Goal: Information Seeking & Learning: Learn about a topic

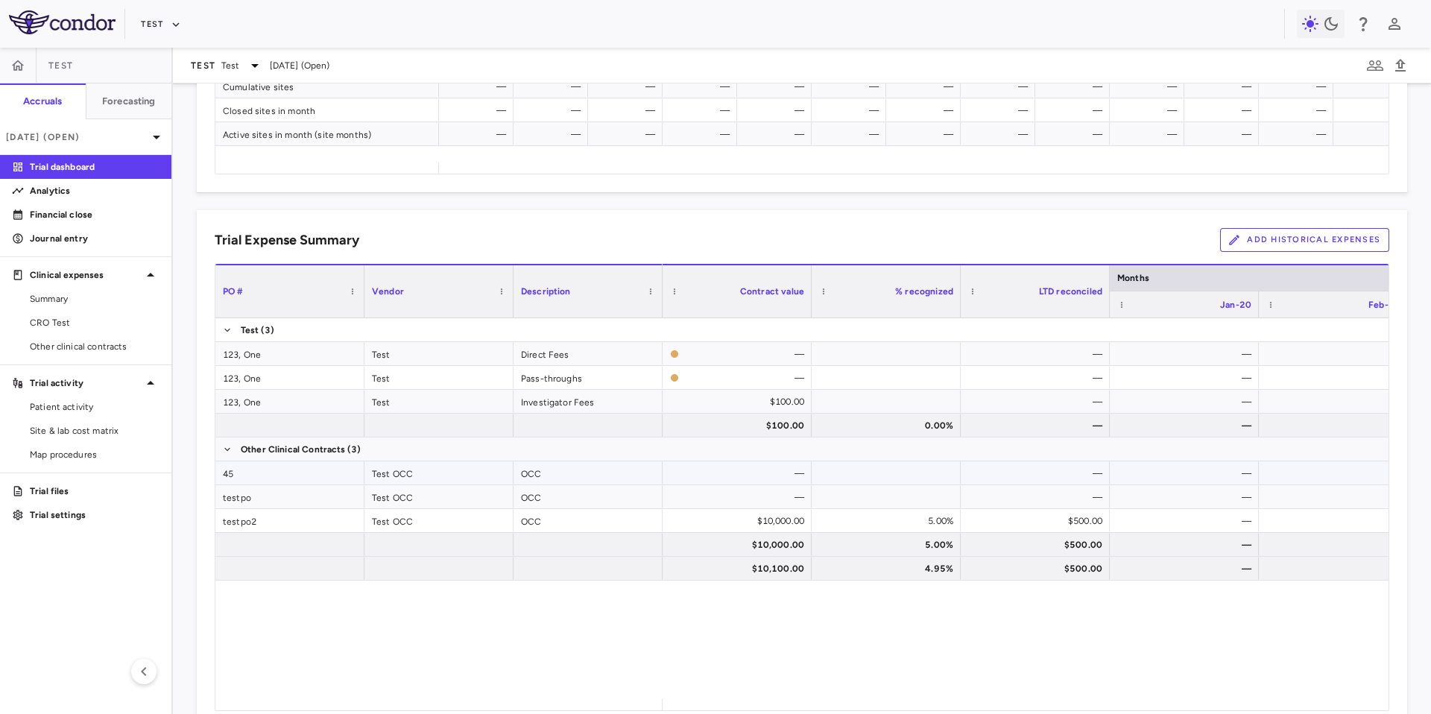
scroll to position [887, 0]
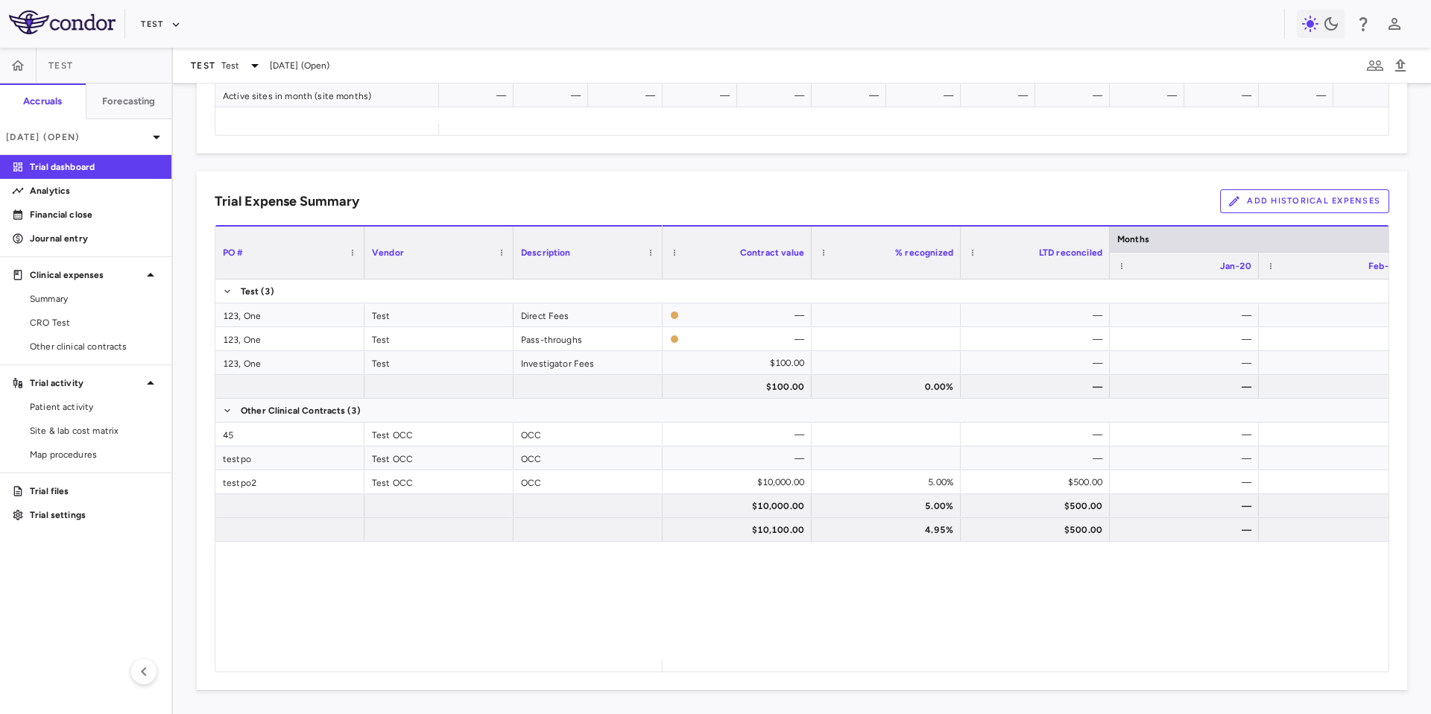
click at [71, 173] on p "Trial dashboard" at bounding box center [95, 166] width 130 height 13
click at [69, 182] on link "Analytics" at bounding box center [85, 191] width 171 height 22
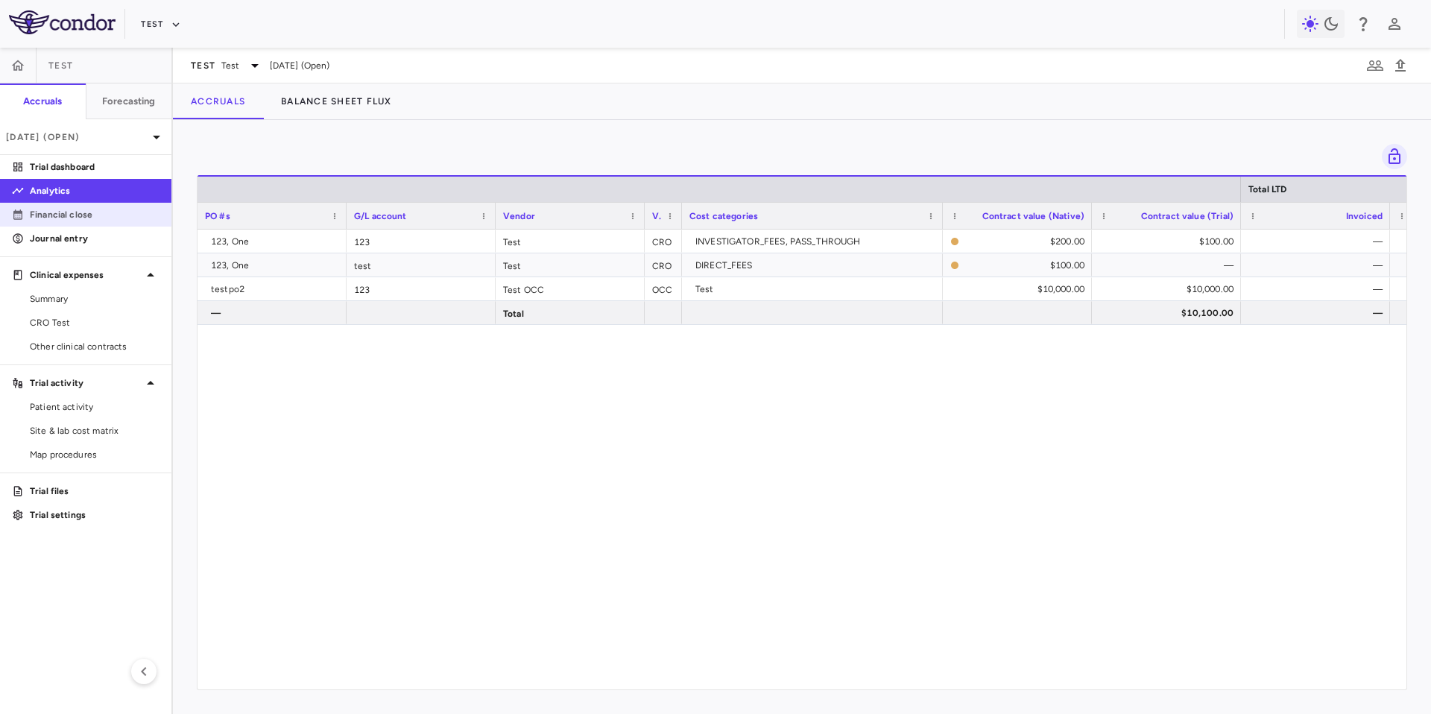
click at [70, 209] on p "Financial close" at bounding box center [95, 214] width 130 height 13
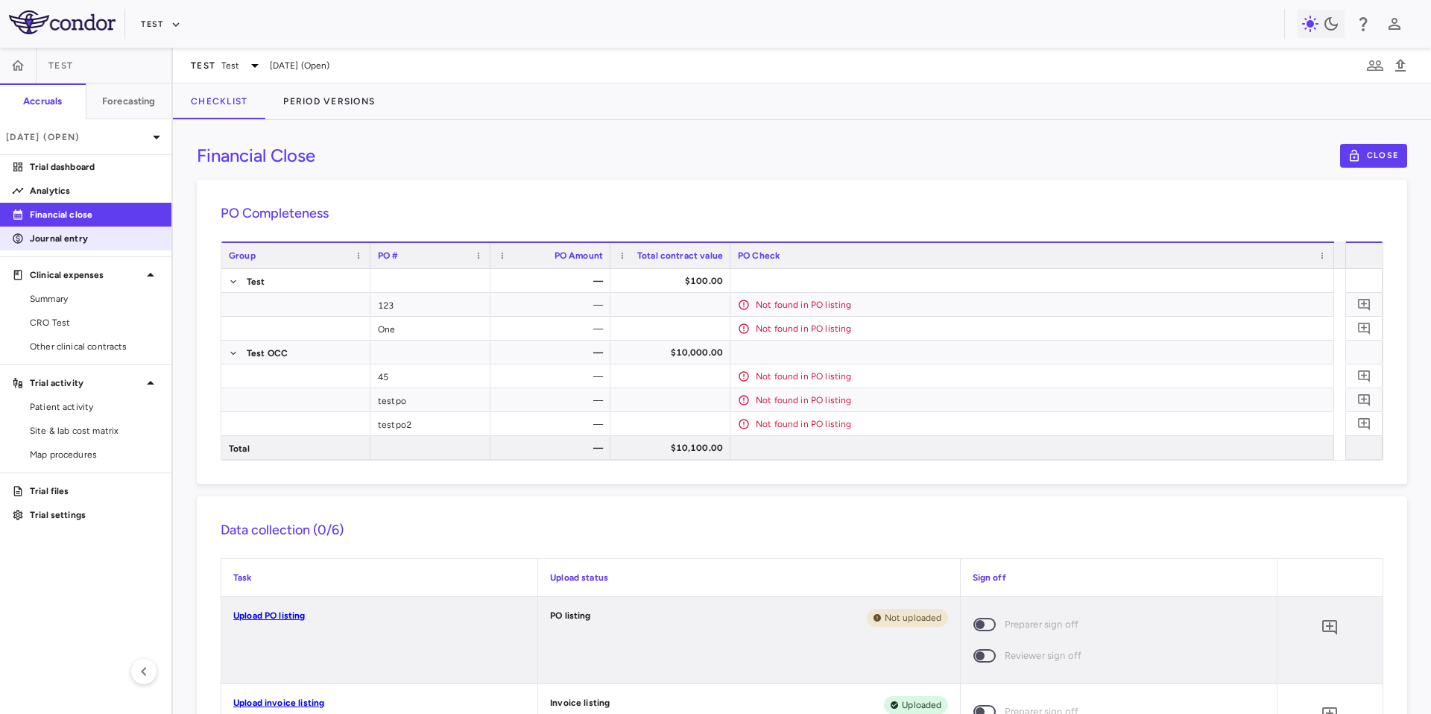
click at [63, 234] on p "Journal entry" at bounding box center [95, 238] width 130 height 13
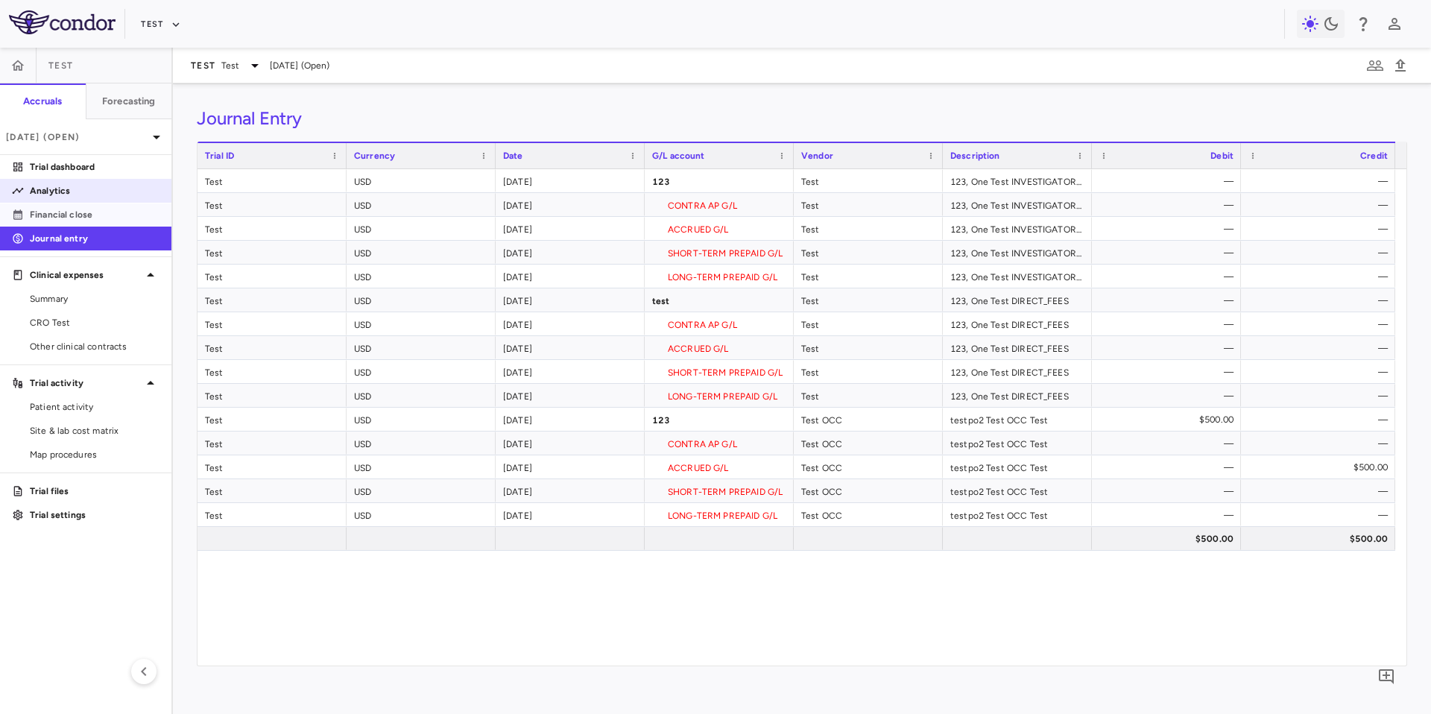
drag, startPoint x: 42, startPoint y: 214, endPoint x: 50, endPoint y: 196, distance: 19.7
click at [42, 214] on p "Financial close" at bounding box center [95, 214] width 130 height 13
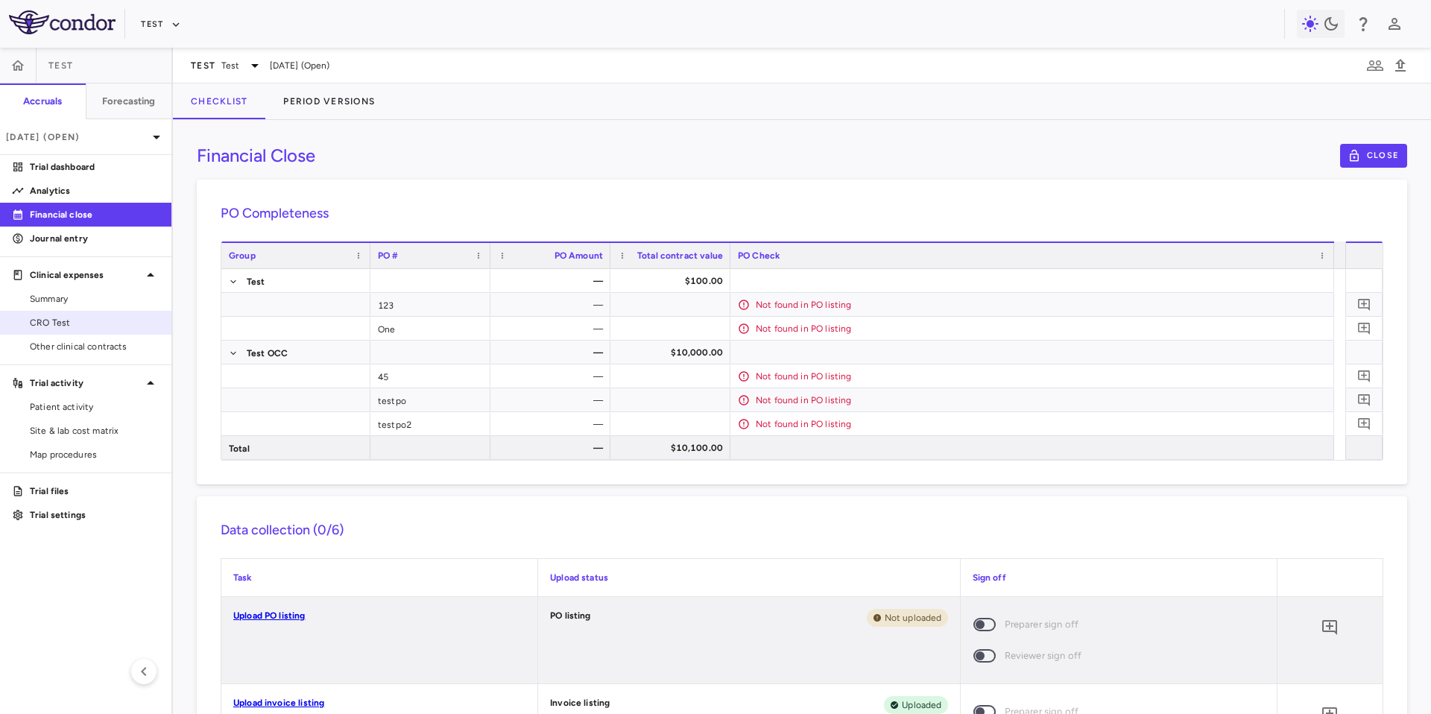
click at [70, 328] on span "CRO Test" at bounding box center [95, 322] width 130 height 13
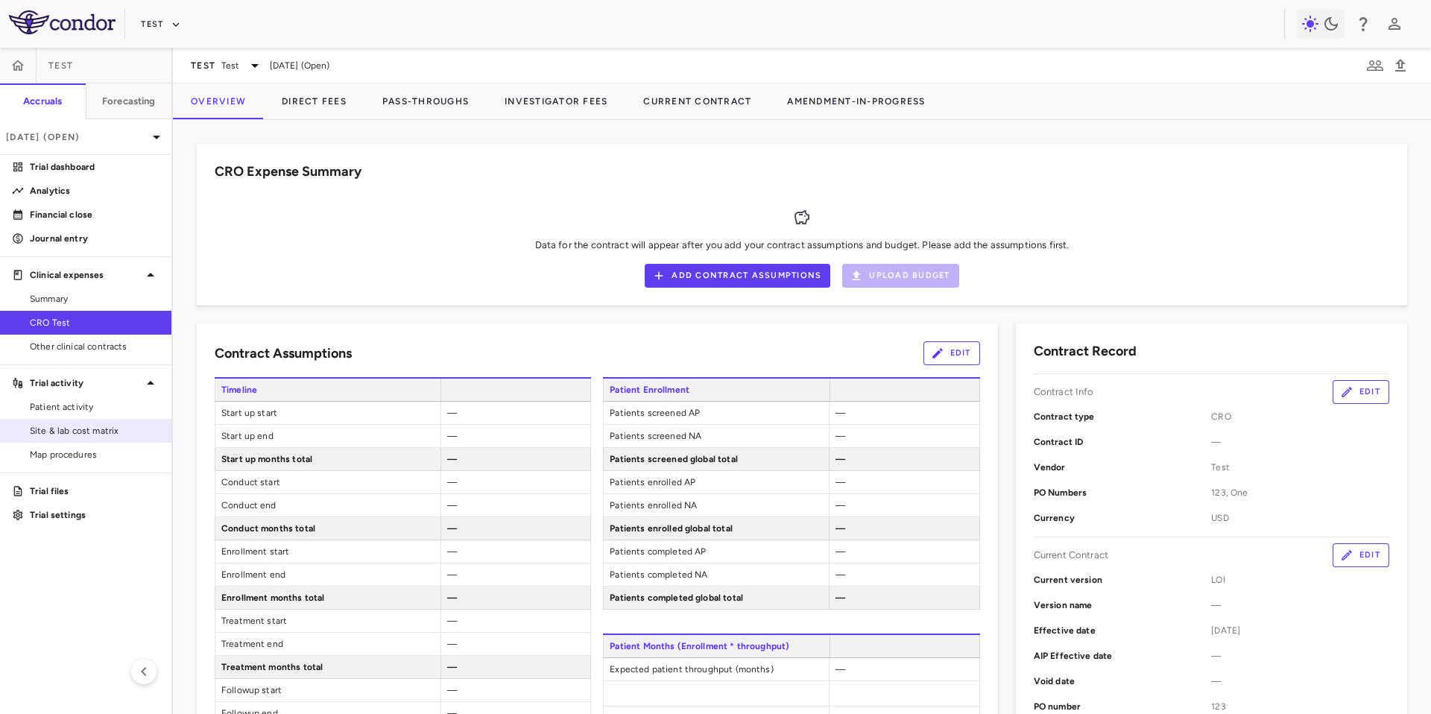
click at [88, 441] on link "Site & lab cost matrix" at bounding box center [85, 431] width 171 height 22
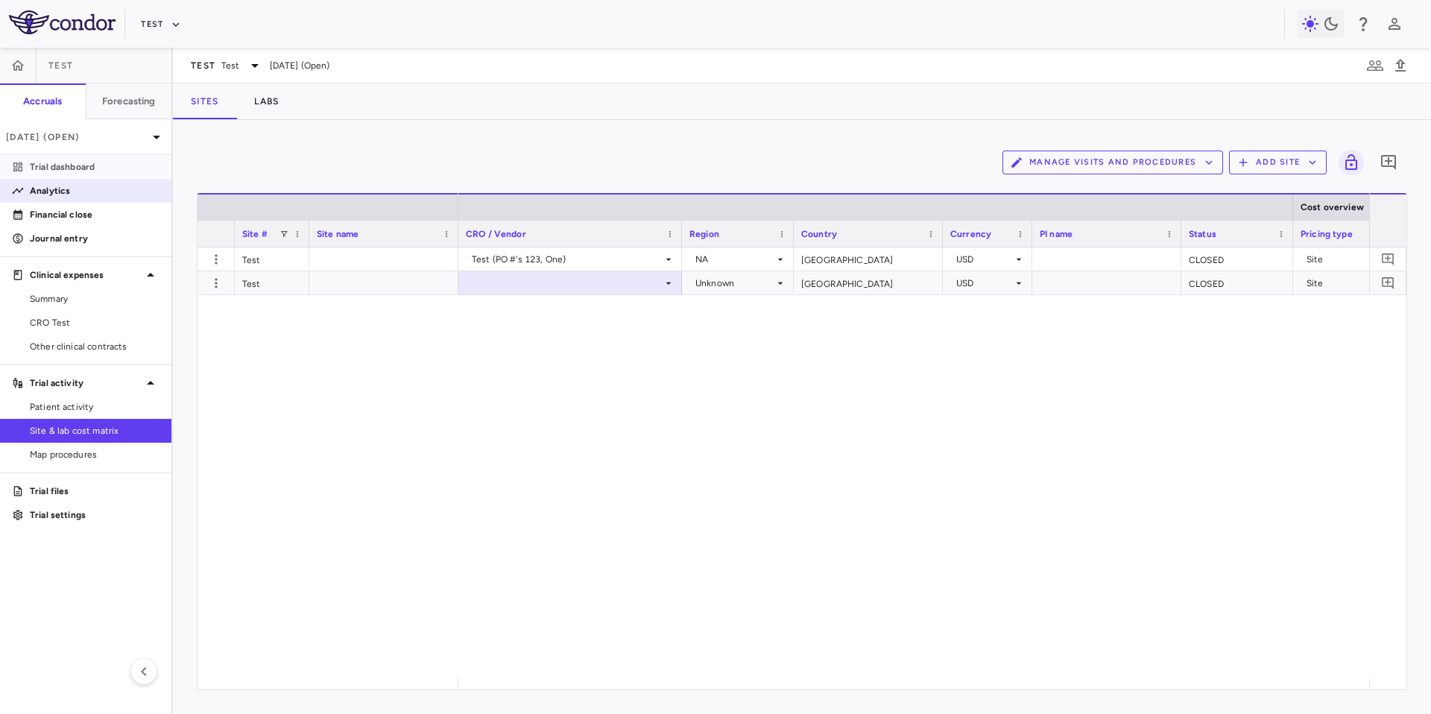
drag, startPoint x: 60, startPoint y: 159, endPoint x: 64, endPoint y: 187, distance: 28.7
click at [60, 160] on link "Trial dashboard" at bounding box center [85, 167] width 171 height 22
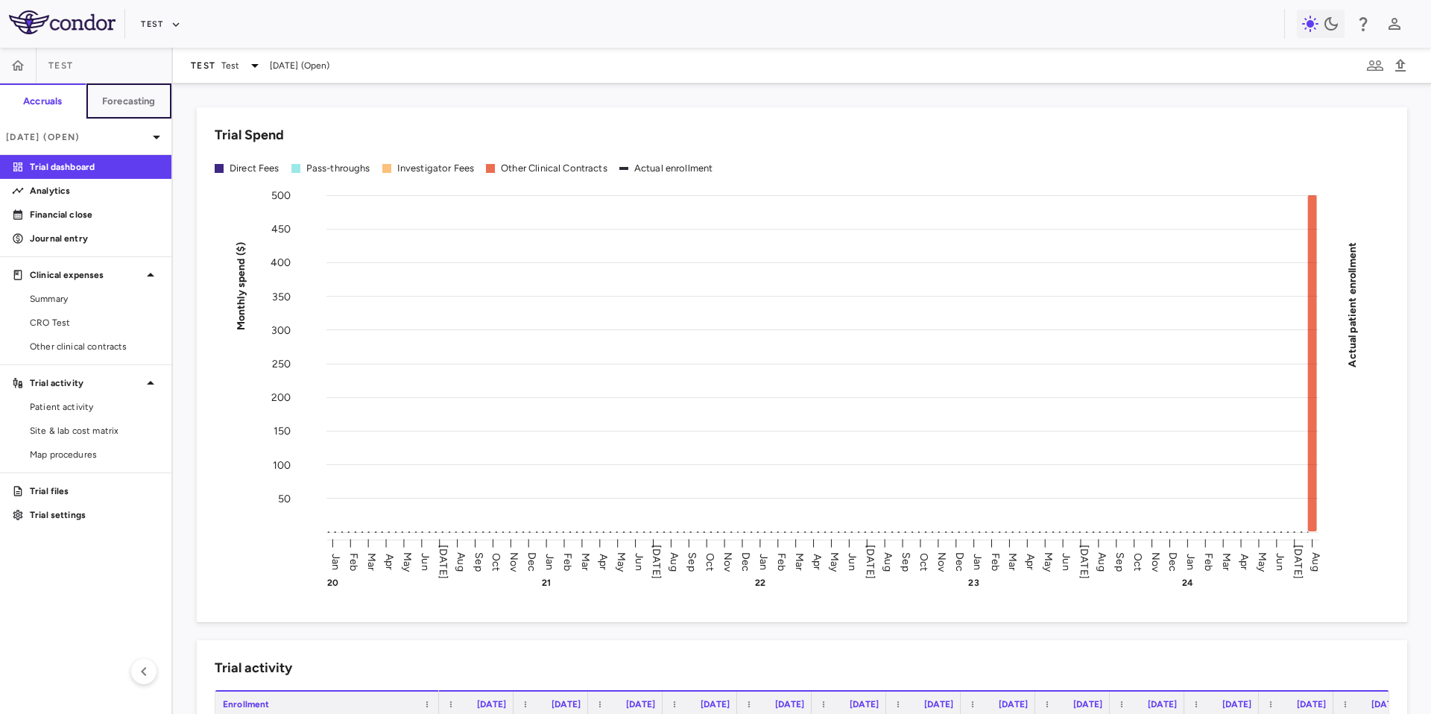
click at [143, 104] on h6 "Forecasting" at bounding box center [129, 101] width 54 height 13
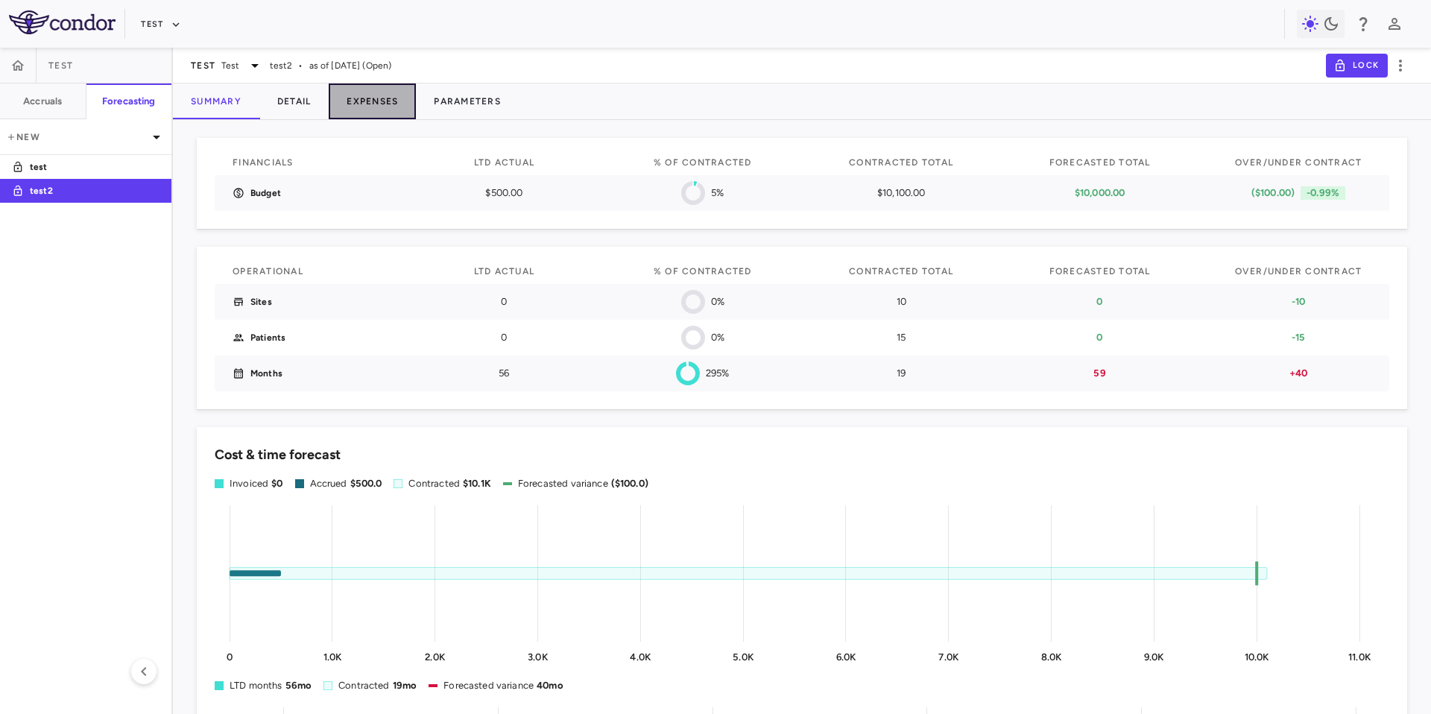
click at [368, 105] on button "Expenses" at bounding box center [372, 101] width 87 height 36
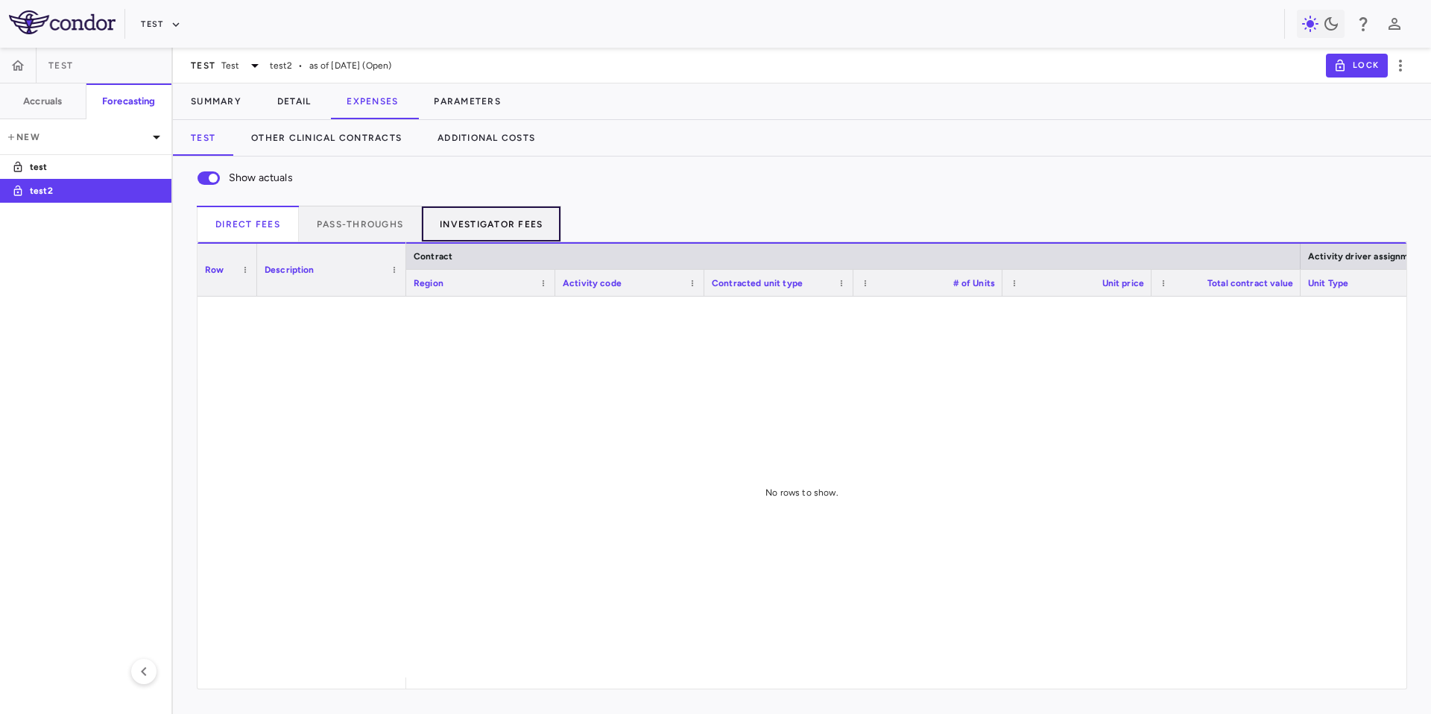
drag, startPoint x: 502, startPoint y: 219, endPoint x: 508, endPoint y: 224, distance: 7.9
click at [502, 220] on button "Investigator Fees" at bounding box center [491, 224] width 139 height 36
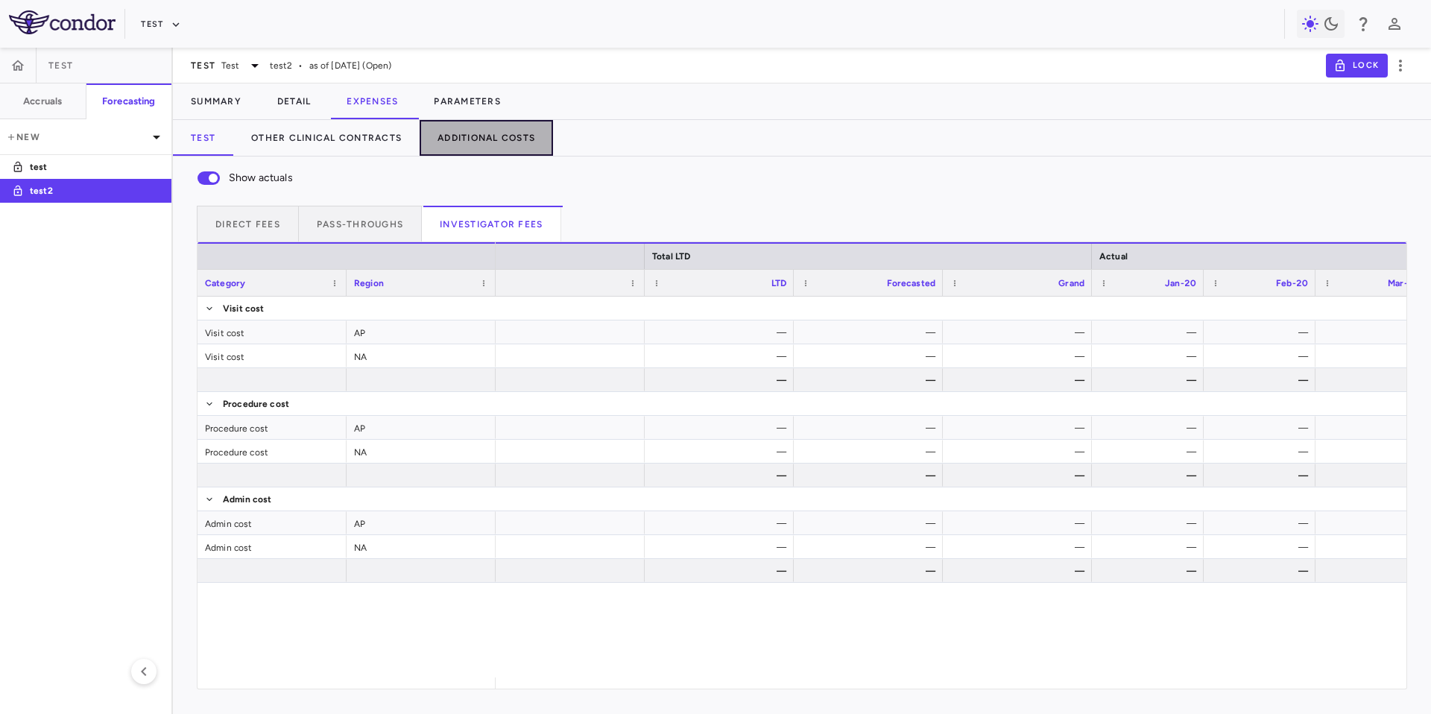
drag, startPoint x: 484, startPoint y: 145, endPoint x: 500, endPoint y: 138, distance: 17.7
click at [484, 145] on button "Additional Costs" at bounding box center [486, 138] width 133 height 36
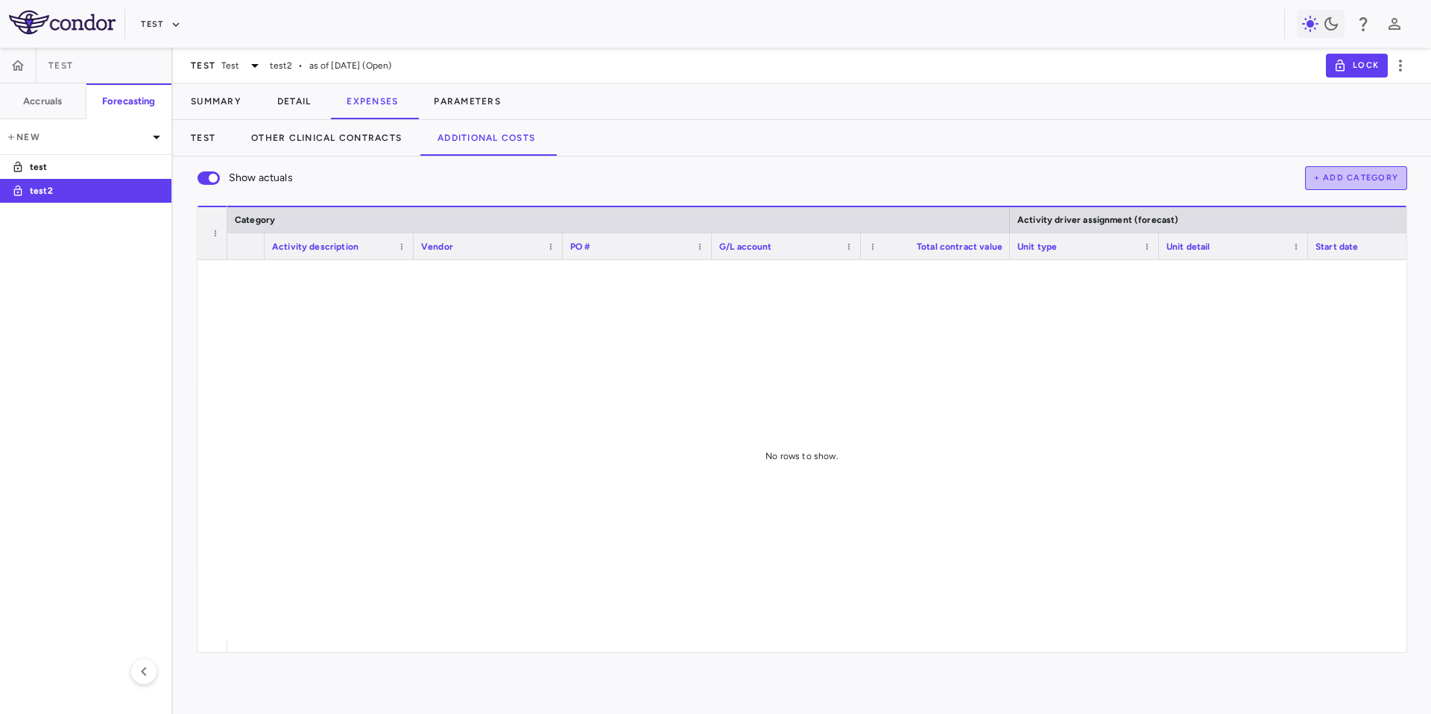
click at [1365, 182] on button "+ Add Category" at bounding box center [1356, 178] width 103 height 24
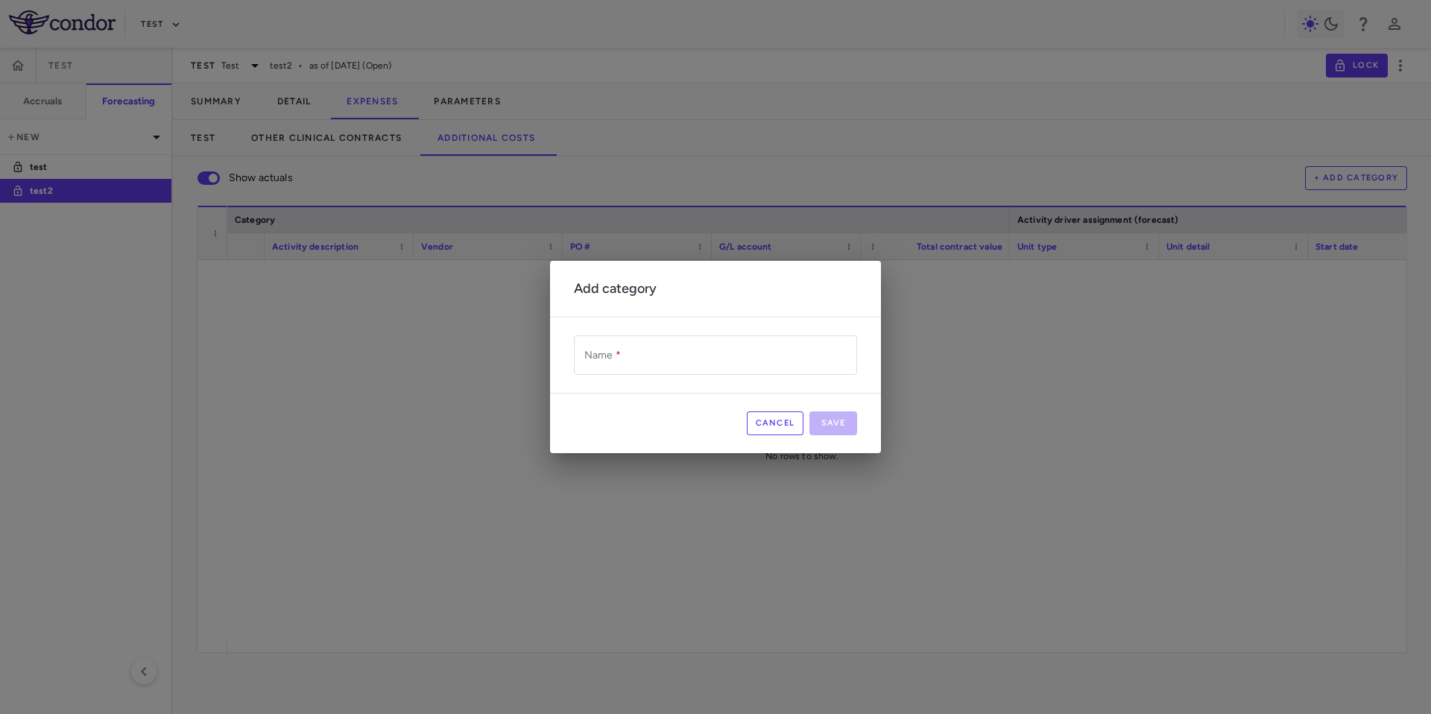
click at [789, 430] on button "Cancel" at bounding box center [775, 423] width 57 height 24
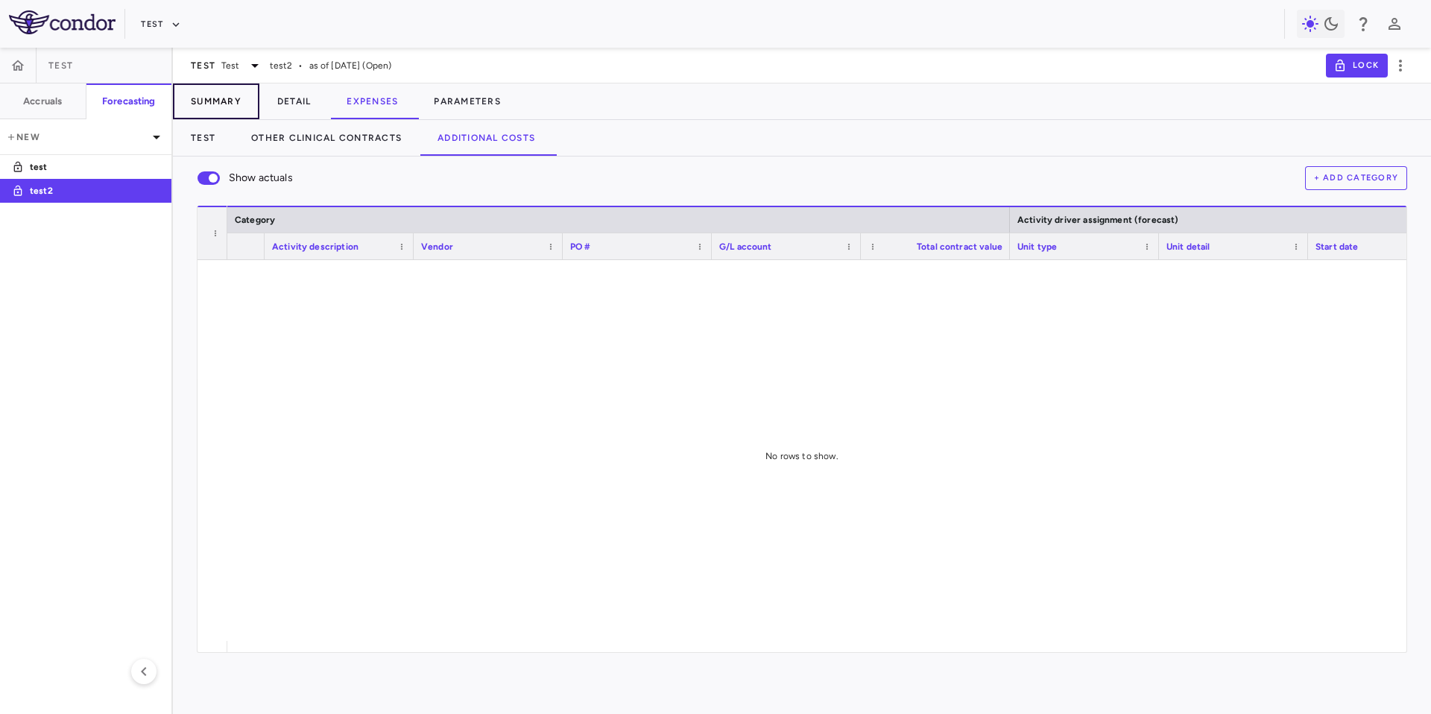
click at [212, 102] on button "Summary" at bounding box center [216, 101] width 86 height 36
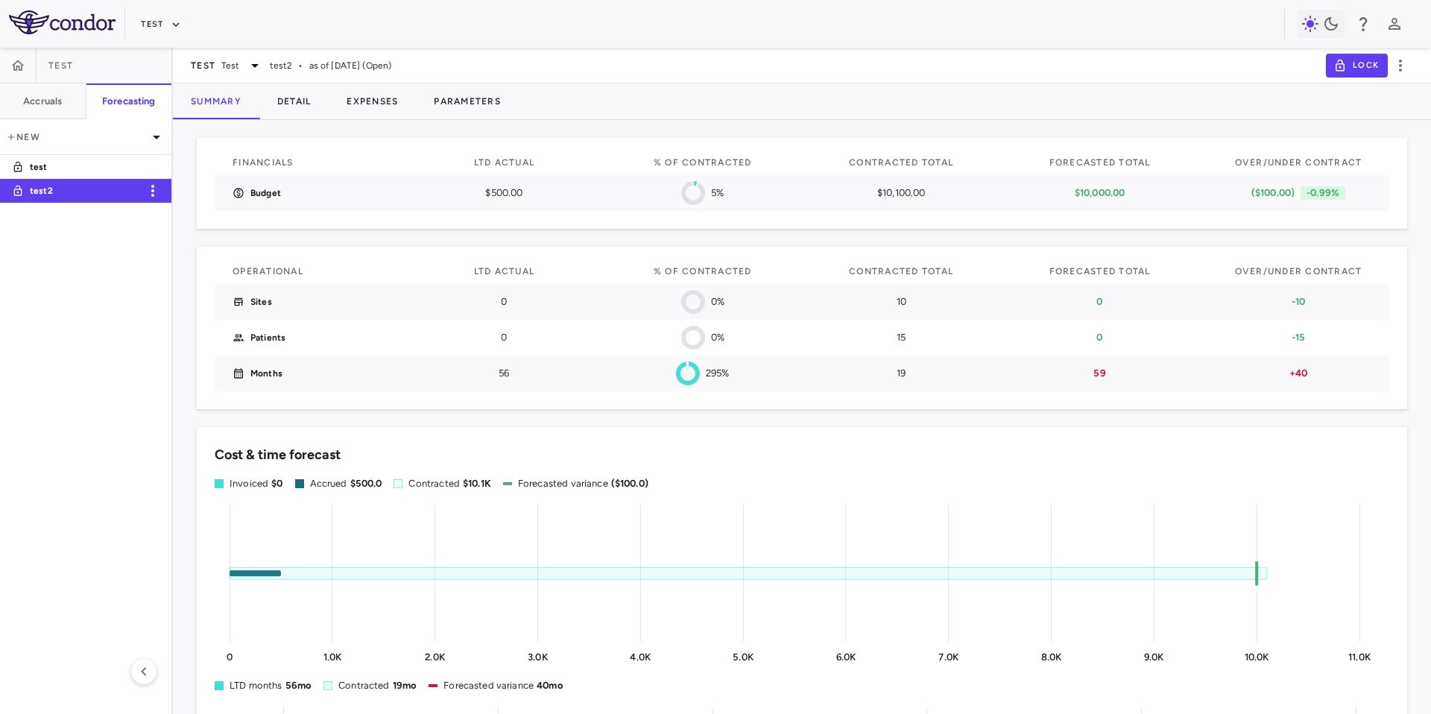
click at [56, 175] on link "test2" at bounding box center [85, 191] width 171 height 34
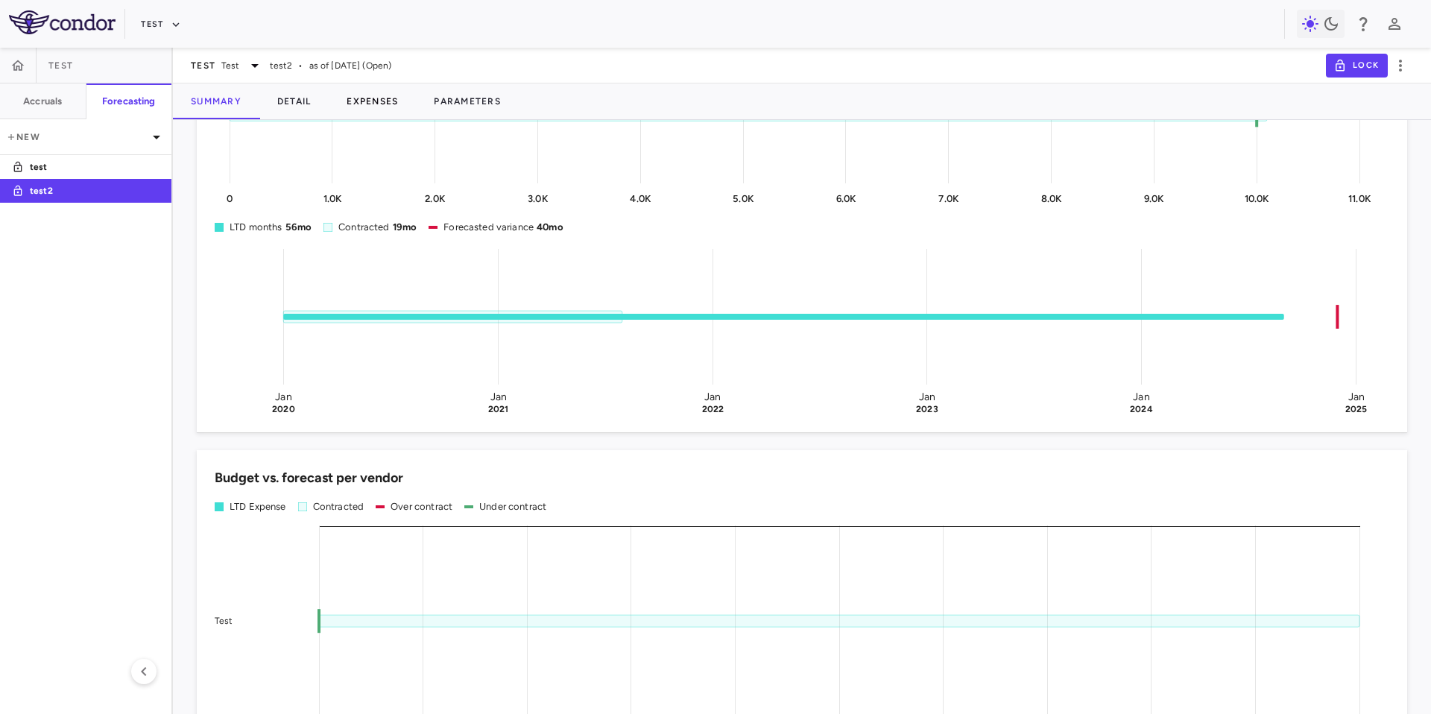
scroll to position [66, 0]
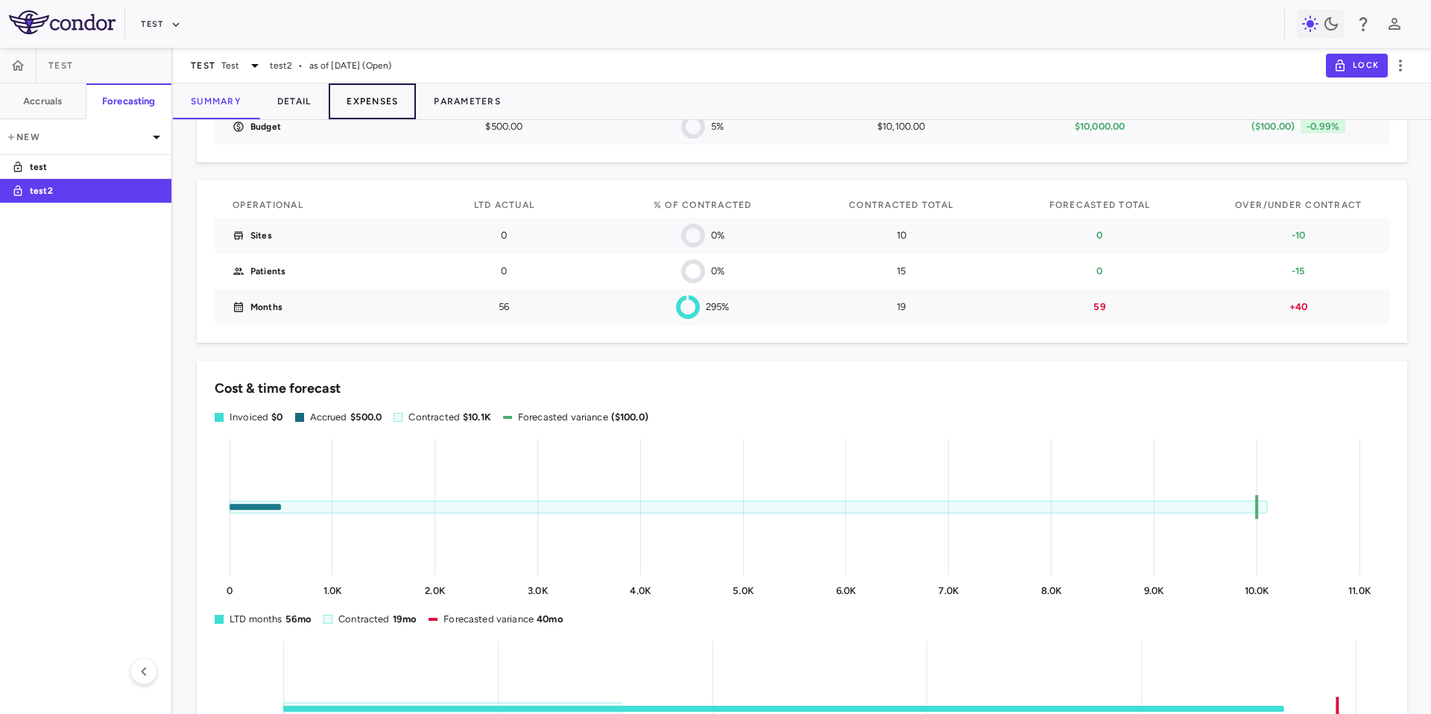
click at [364, 107] on button "Expenses" at bounding box center [372, 101] width 87 height 36
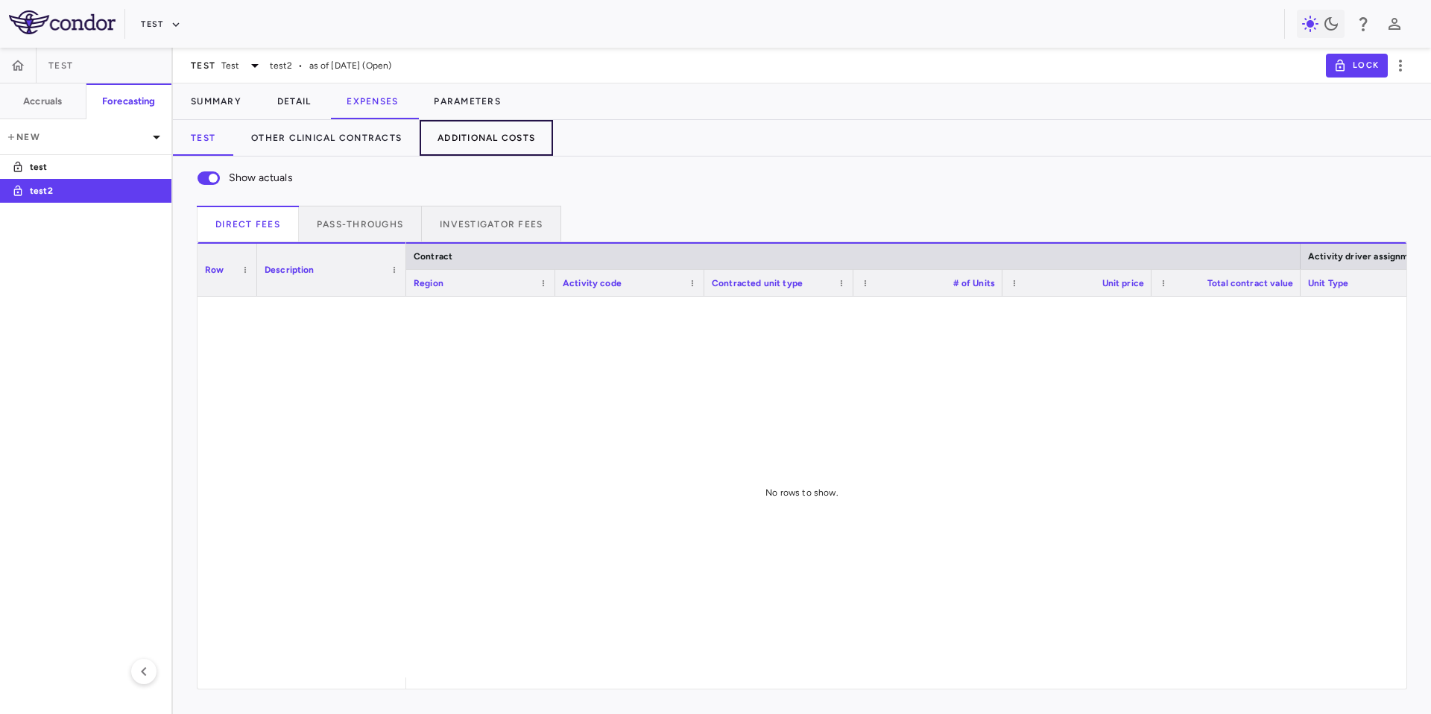
click at [488, 124] on button "Additional Costs" at bounding box center [486, 138] width 133 height 36
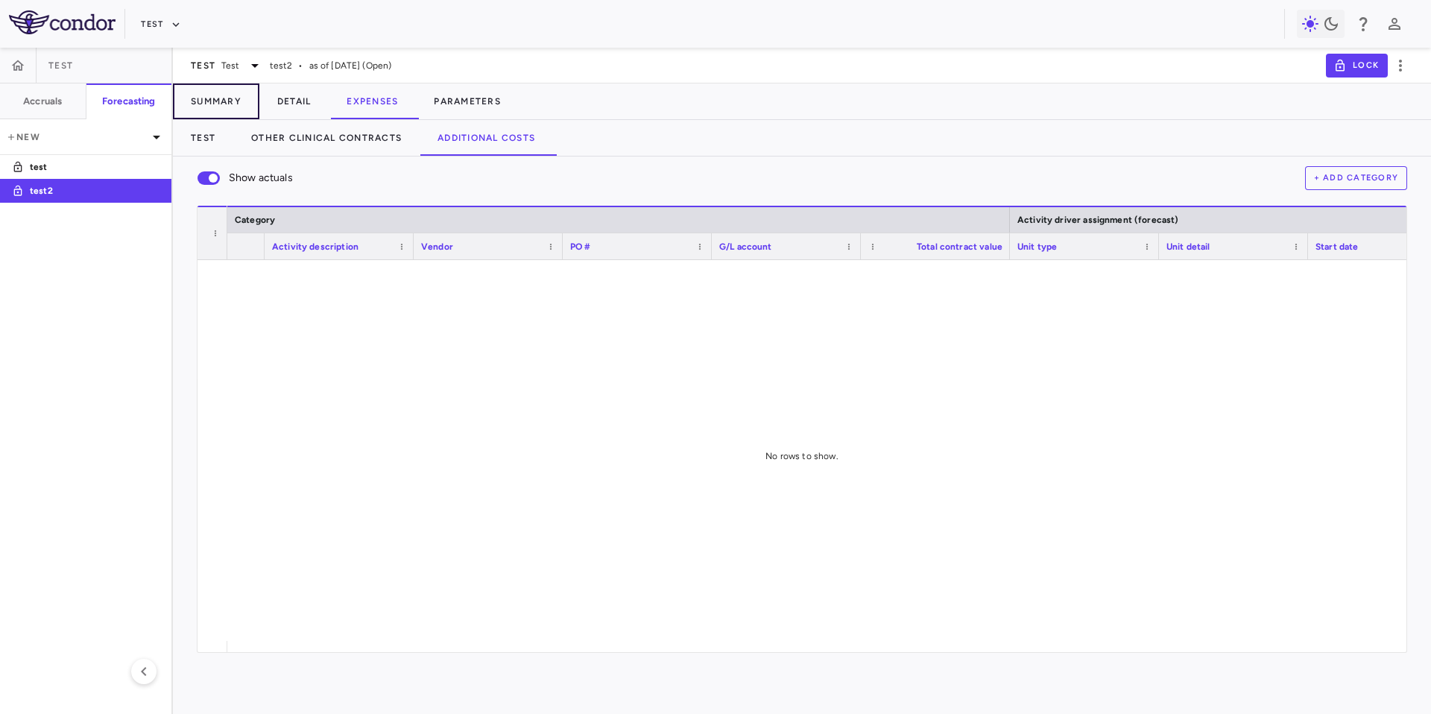
click at [218, 107] on button "Summary" at bounding box center [216, 101] width 86 height 36
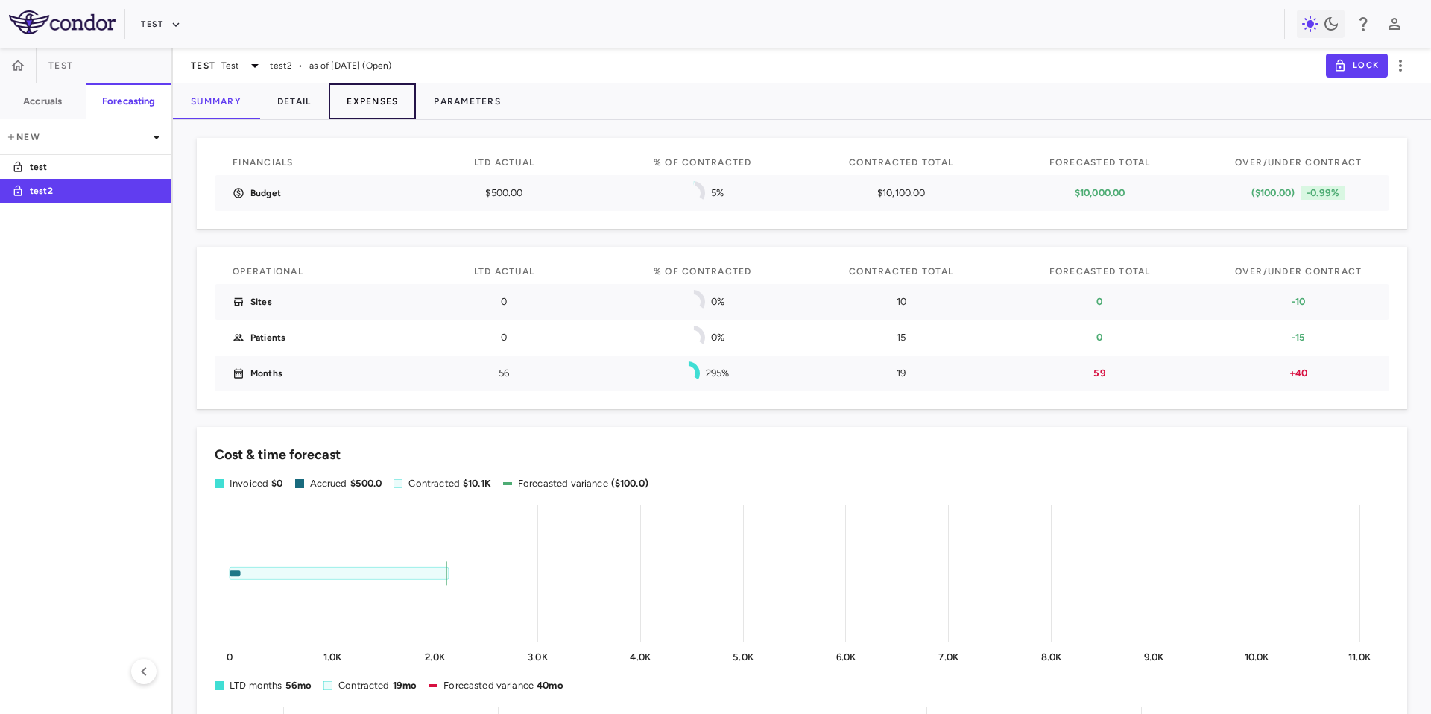
click at [370, 110] on button "Expenses" at bounding box center [372, 101] width 87 height 36
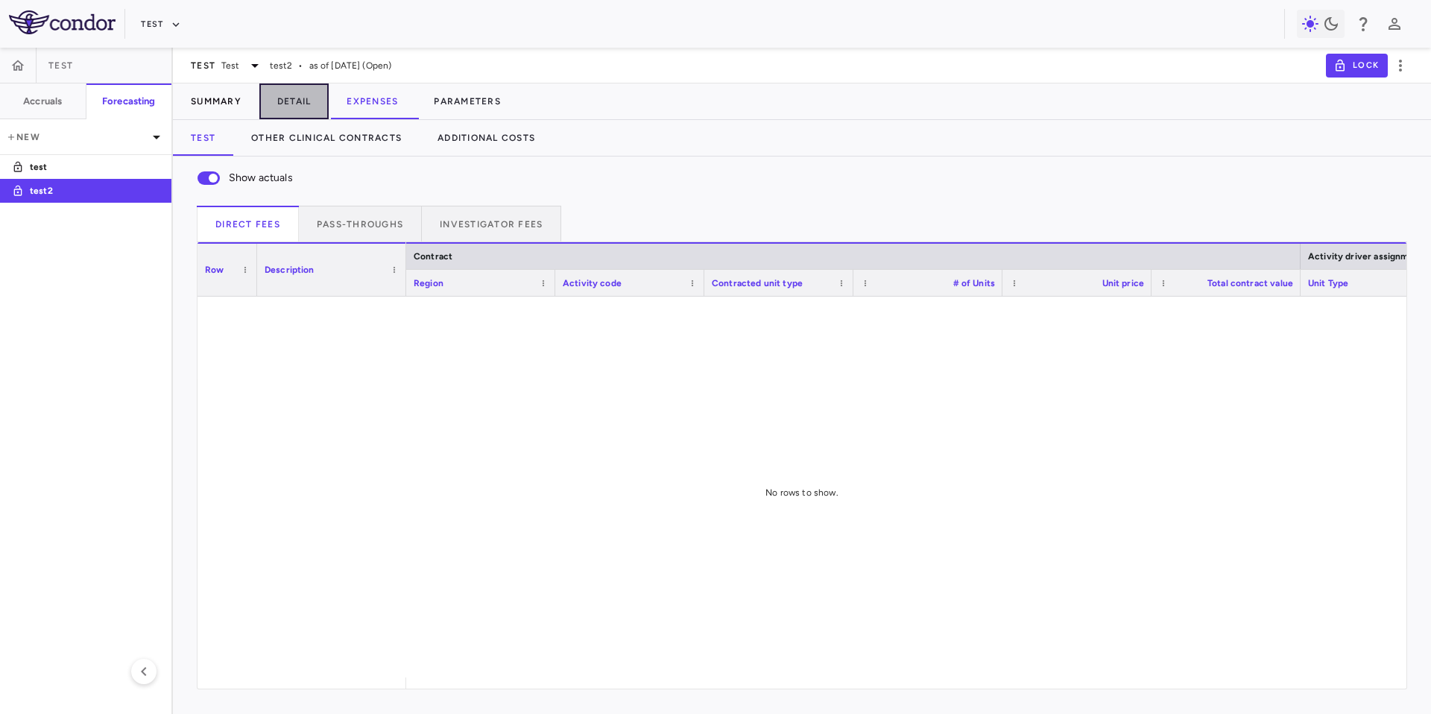
drag, startPoint x: 289, startPoint y: 107, endPoint x: 217, endPoint y: 99, distance: 72.7
click at [289, 107] on button "Detail" at bounding box center [294, 101] width 70 height 36
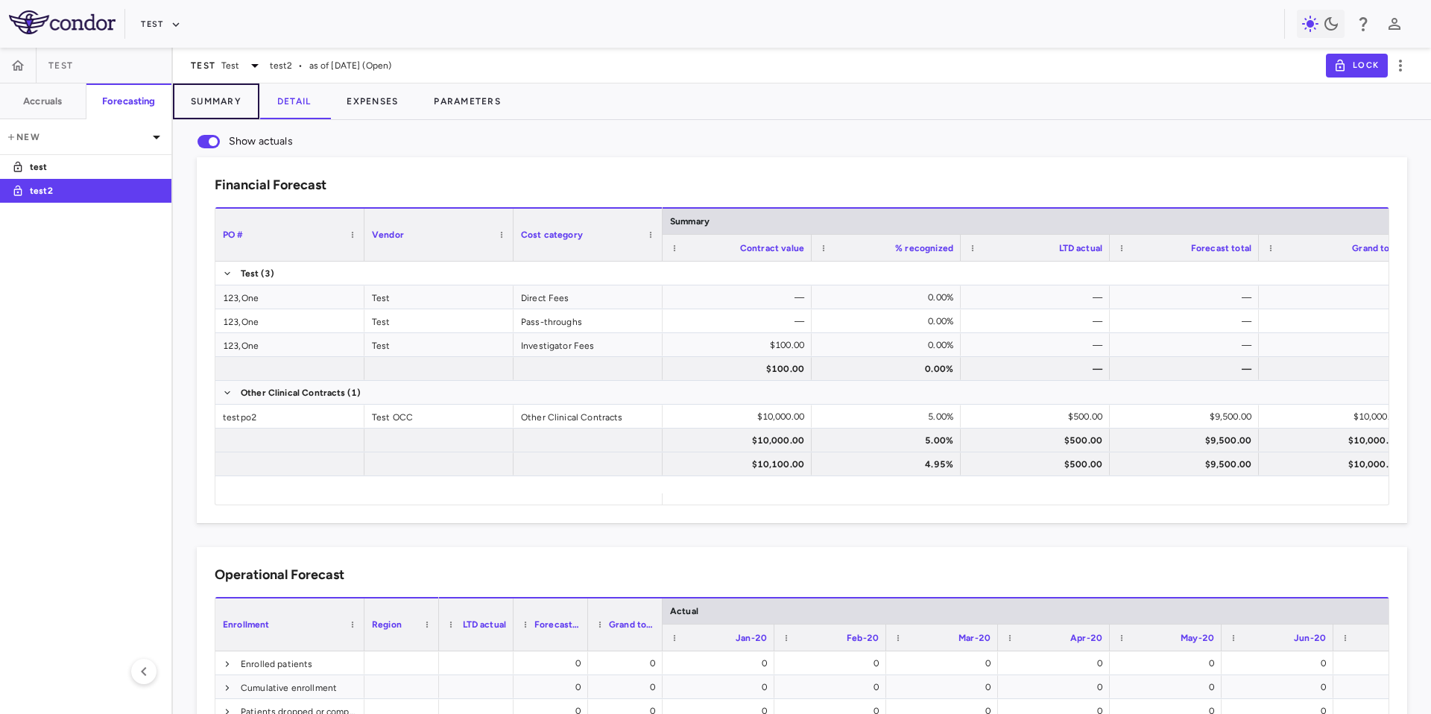
drag, startPoint x: 217, startPoint y: 99, endPoint x: 315, endPoint y: 108, distance: 98.8
click at [218, 99] on button "Summary" at bounding box center [216, 101] width 86 height 36
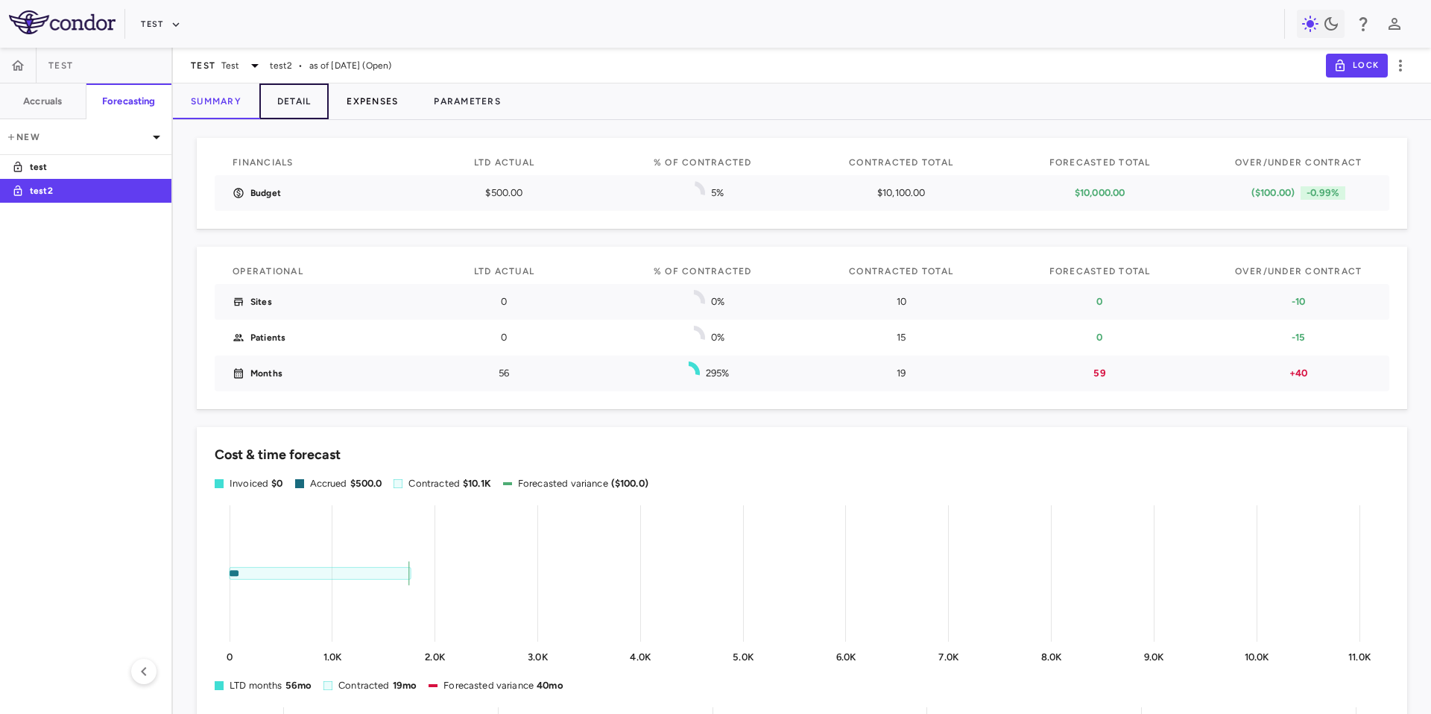
click at [318, 108] on button "Detail" at bounding box center [294, 101] width 70 height 36
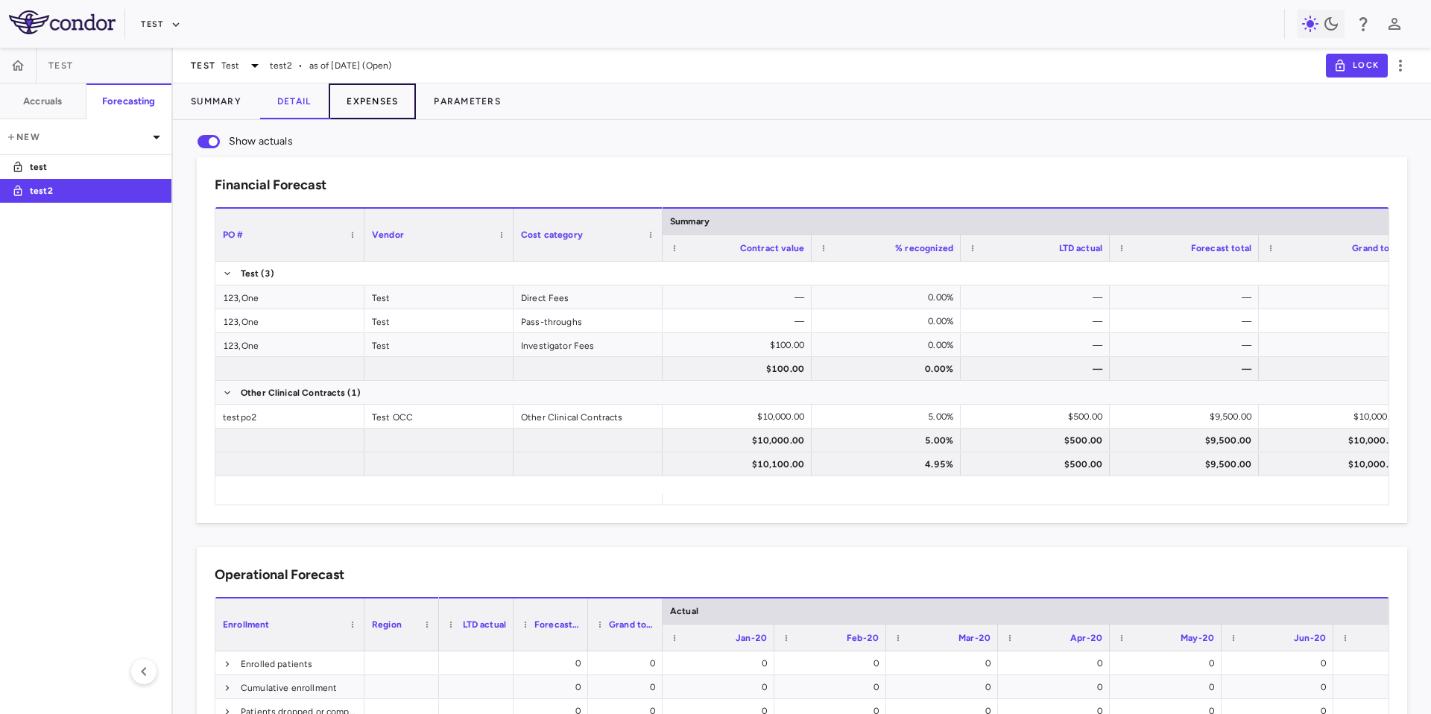
click at [371, 108] on button "Expenses" at bounding box center [372, 101] width 87 height 36
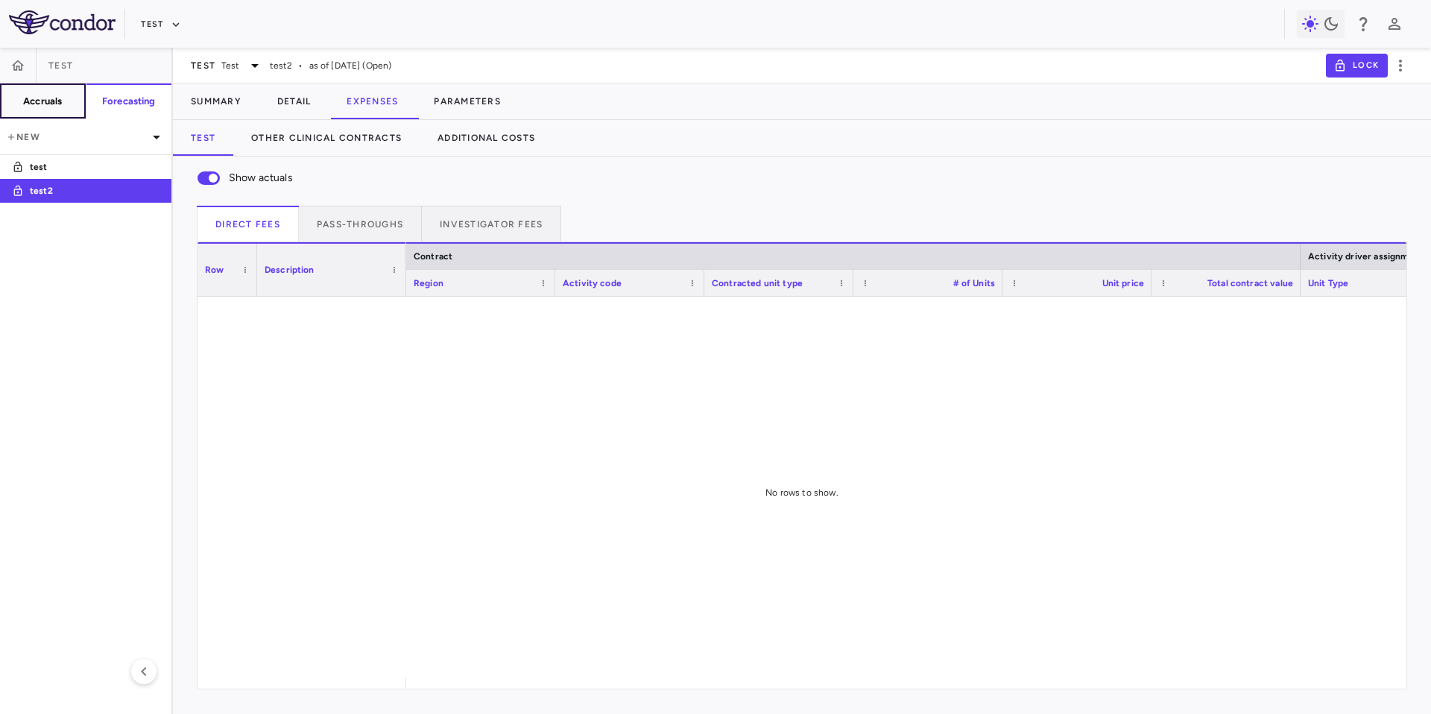
click at [23, 107] on h6 "Accruals" at bounding box center [42, 101] width 39 height 13
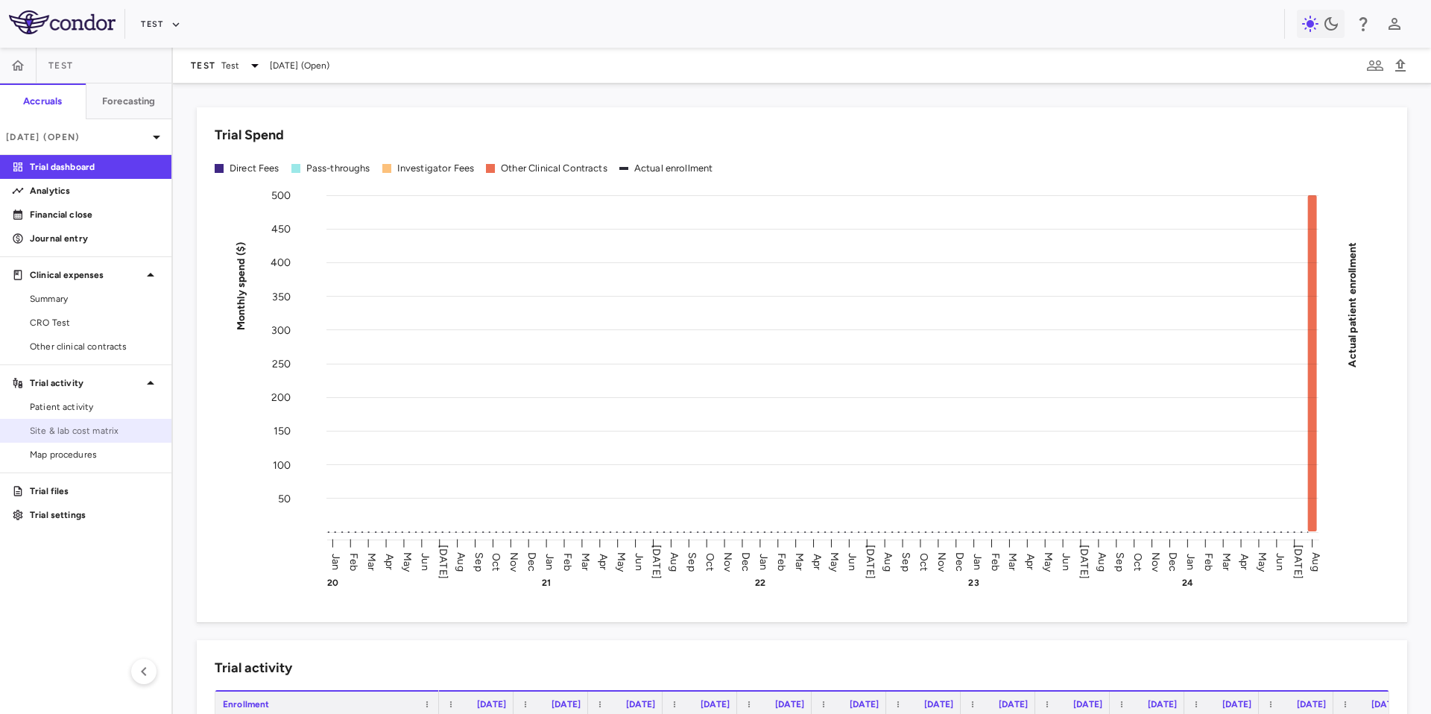
click at [90, 423] on link "Site & lab cost matrix" at bounding box center [85, 431] width 171 height 22
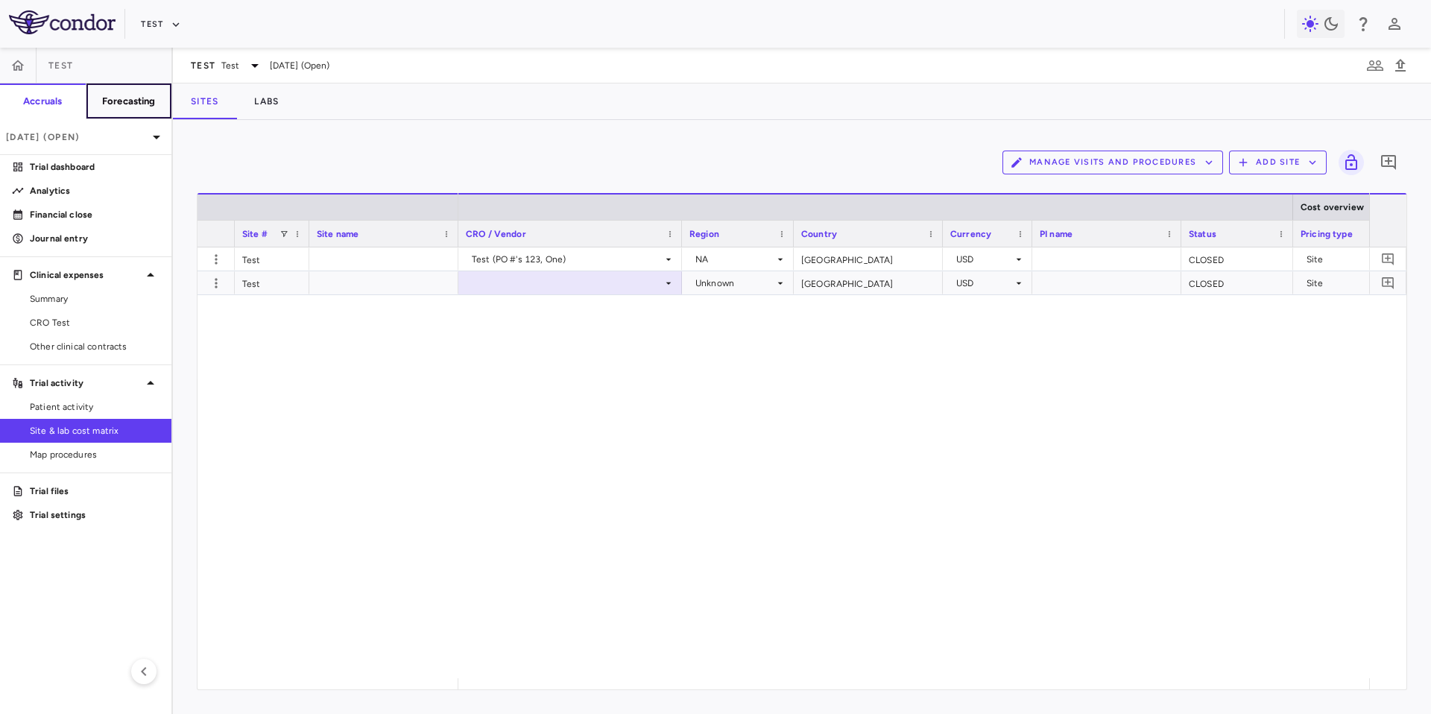
click at [110, 92] on button "Forecasting" at bounding box center [129, 101] width 86 height 36
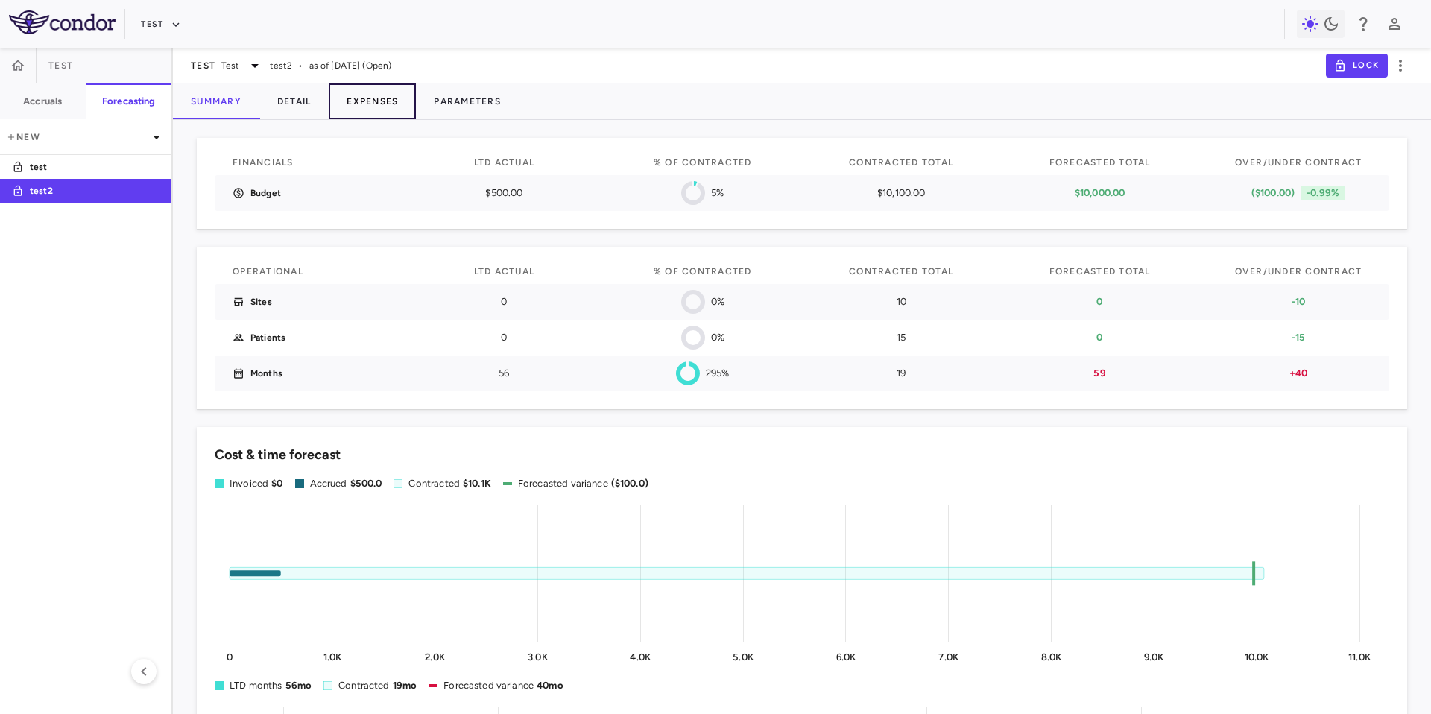
click at [362, 101] on button "Expenses" at bounding box center [372, 101] width 87 height 36
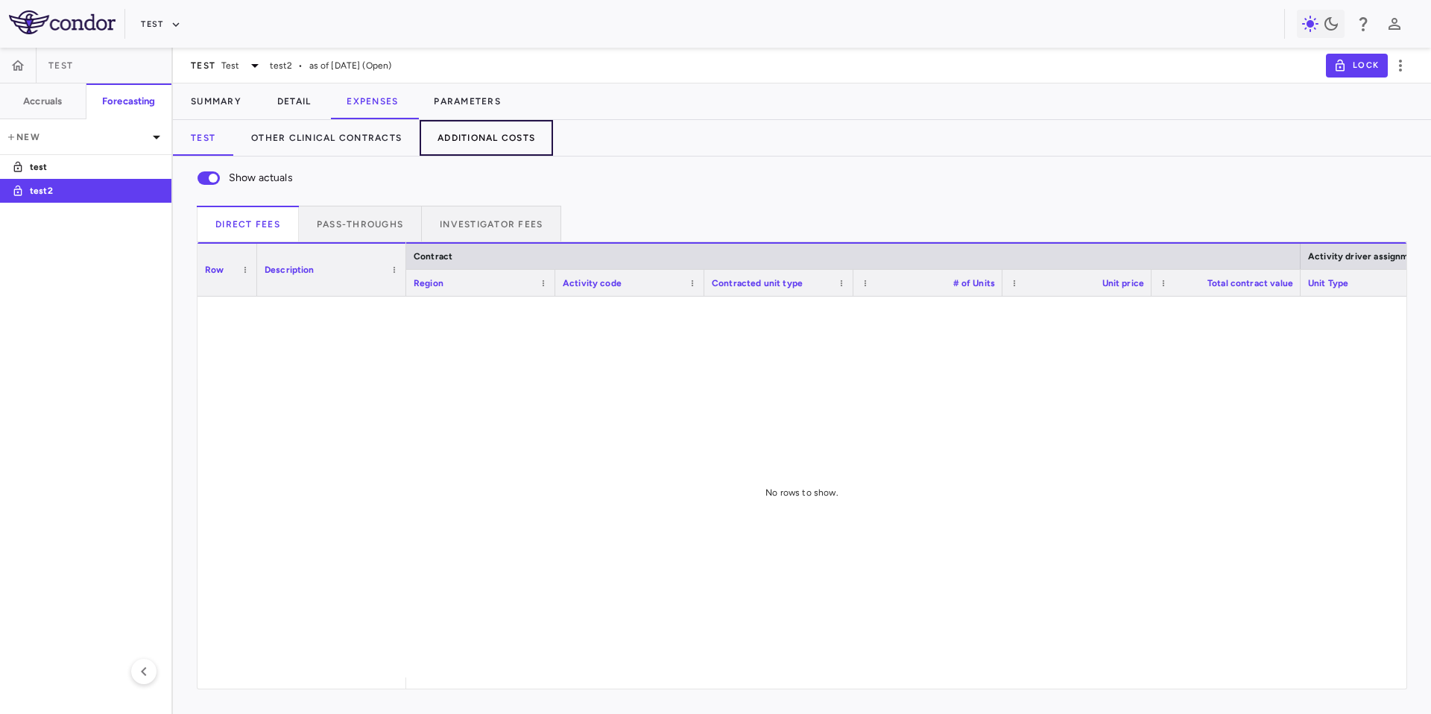
click at [503, 141] on button "Additional Costs" at bounding box center [486, 138] width 133 height 36
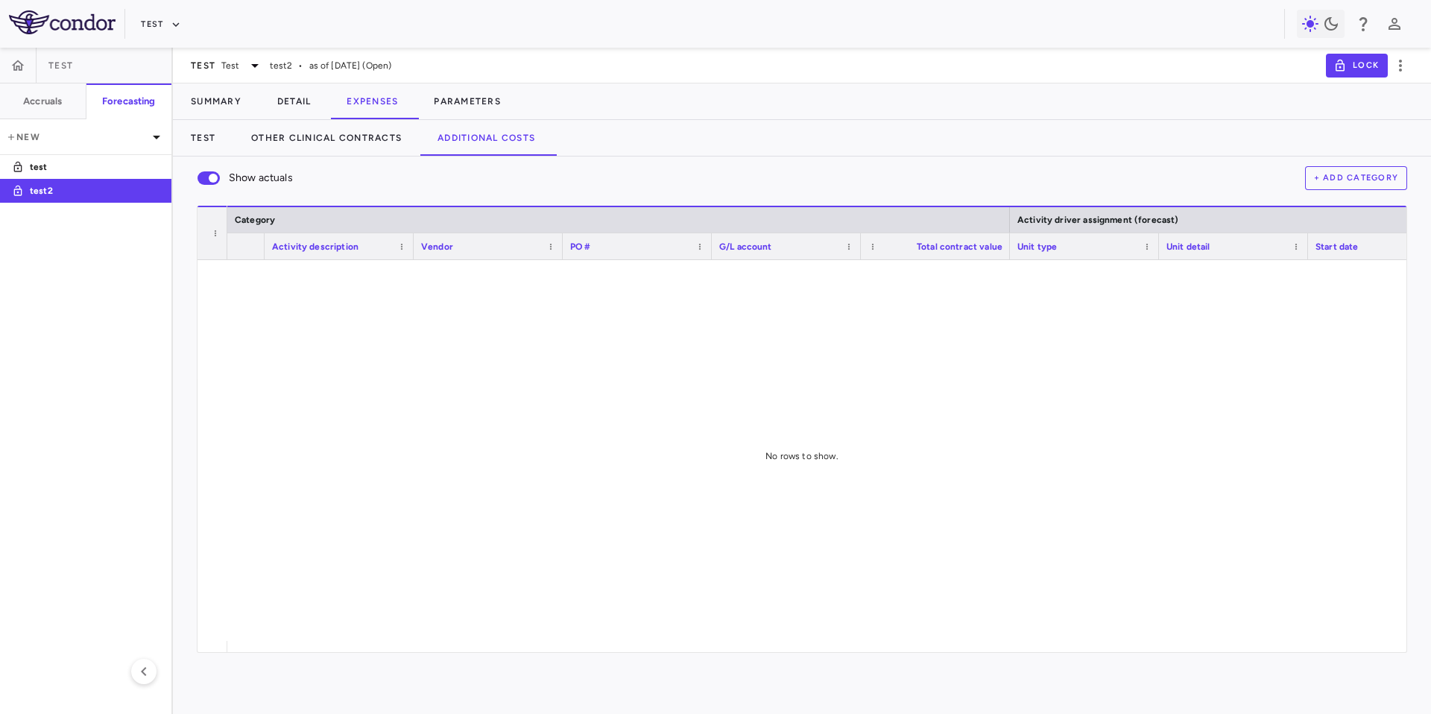
click at [742, 98] on div "Summary Detail Expenses Parameters" at bounding box center [802, 101] width 1258 height 36
